Goal: Browse casually: Explore the website without a specific task or goal

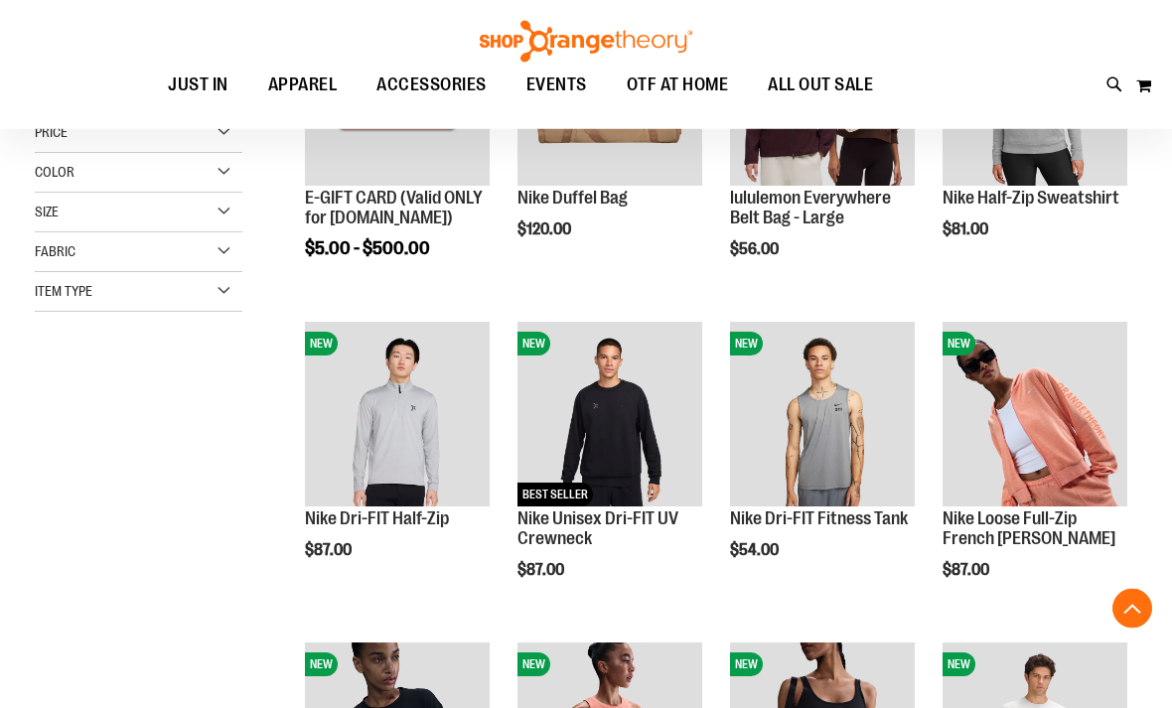
scroll to position [392, 0]
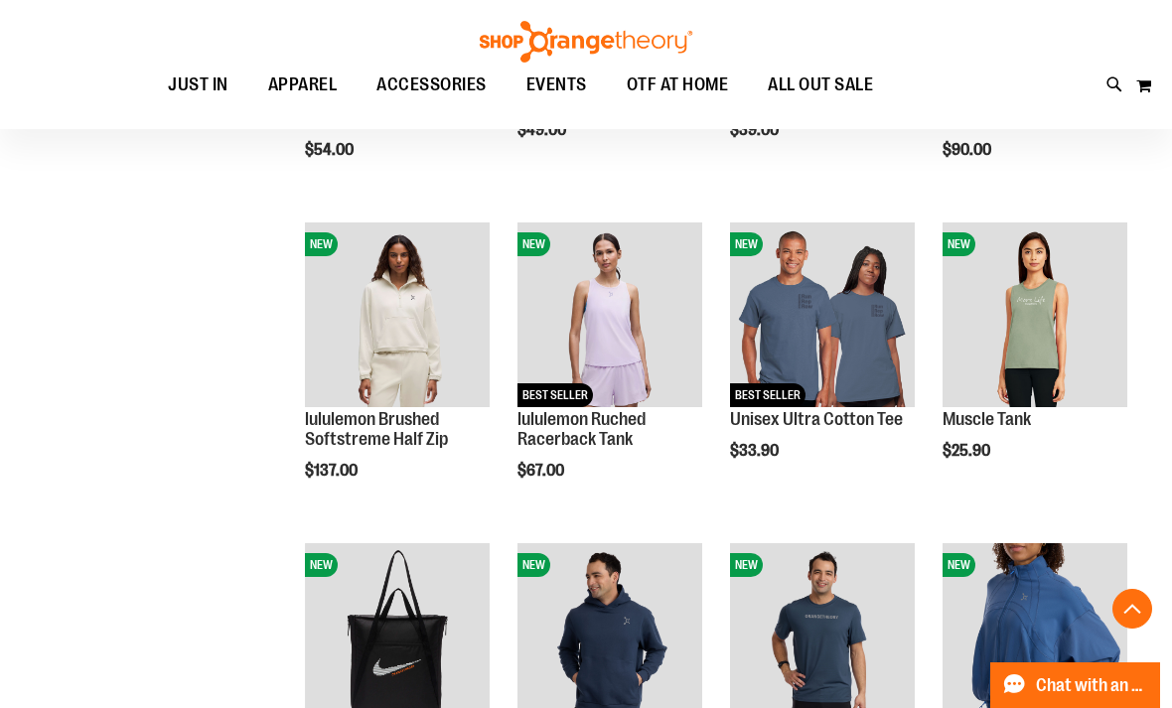
scroll to position [1134, 0]
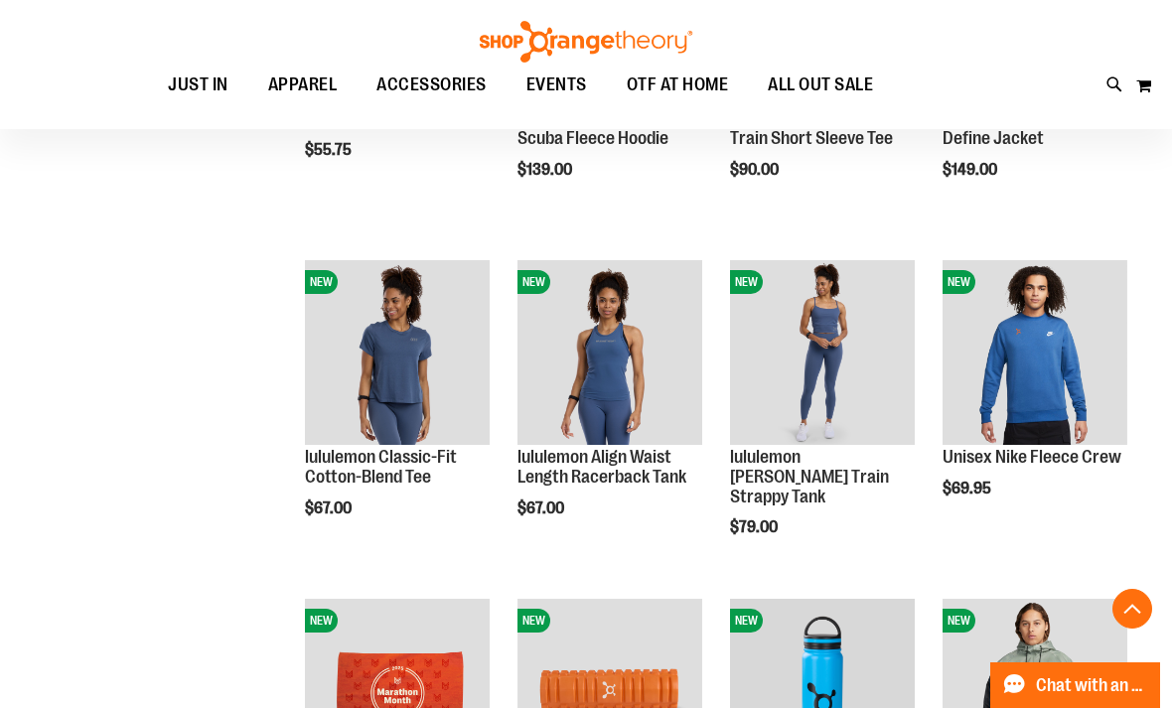
scroll to position [1807, 0]
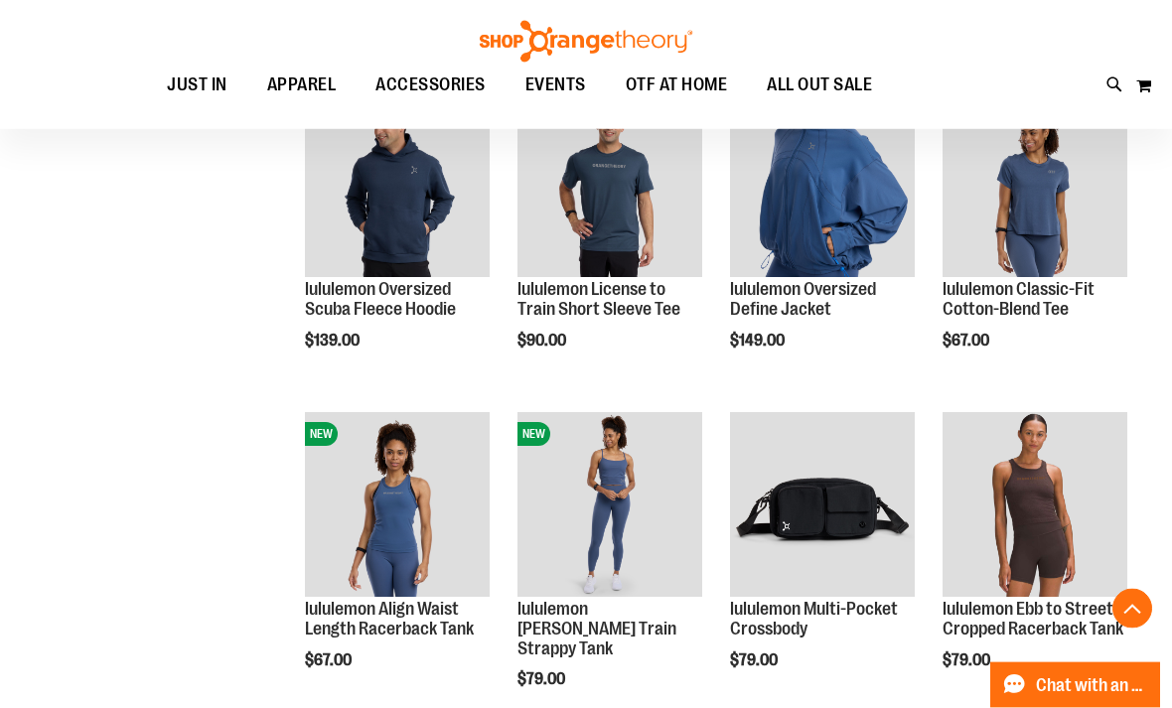
scroll to position [910, 0]
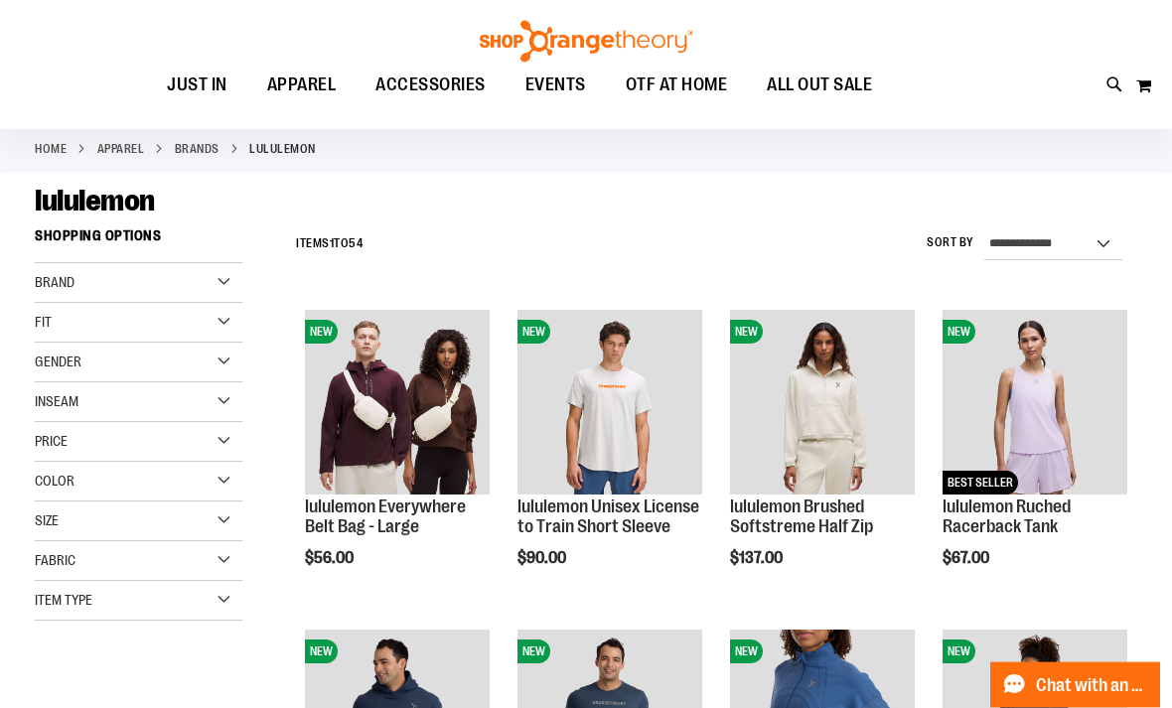
scroll to position [116, 0]
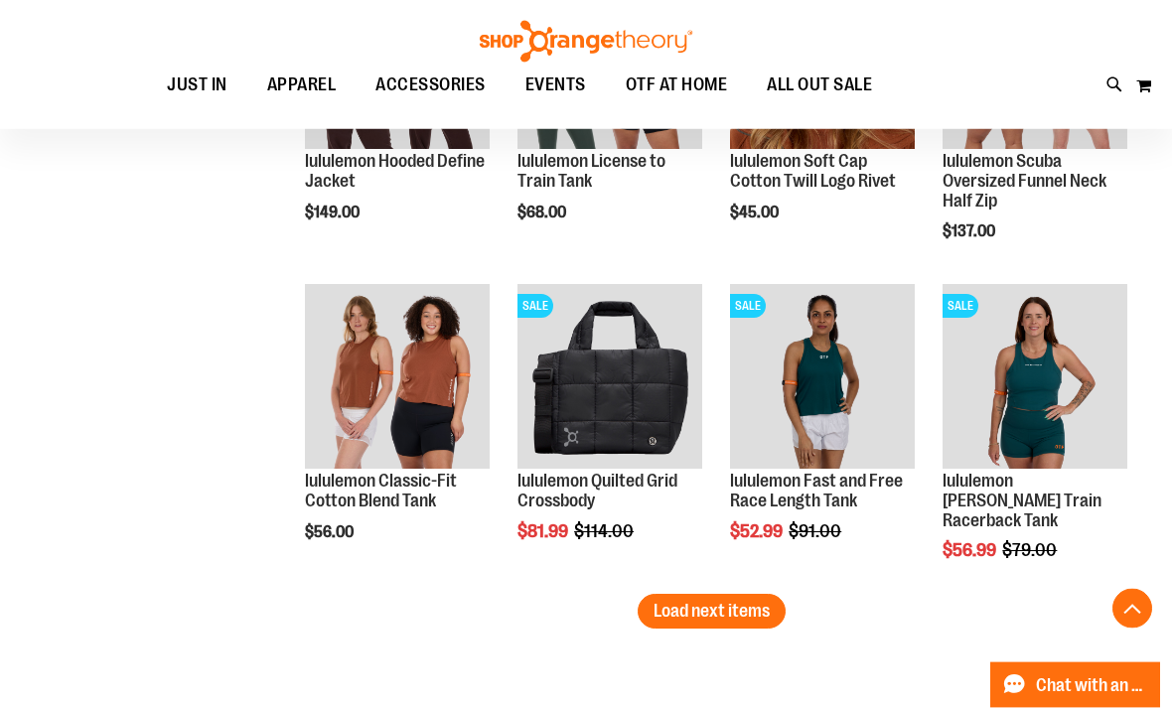
scroll to position [2682, 0]
